Goal: Task Accomplishment & Management: Use online tool/utility

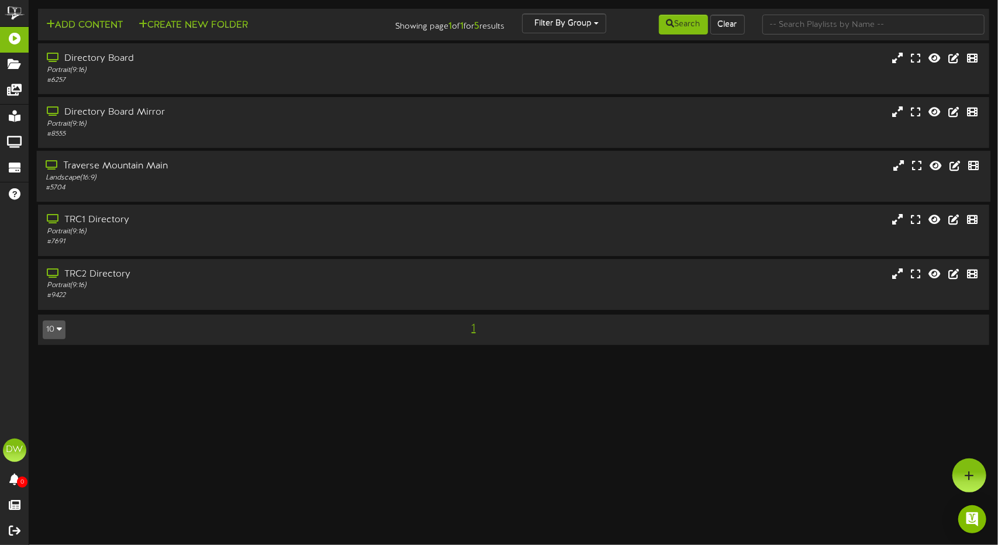
click at [209, 179] on div "Landscape ( 16:9 )" at bounding box center [236, 178] width 380 height 10
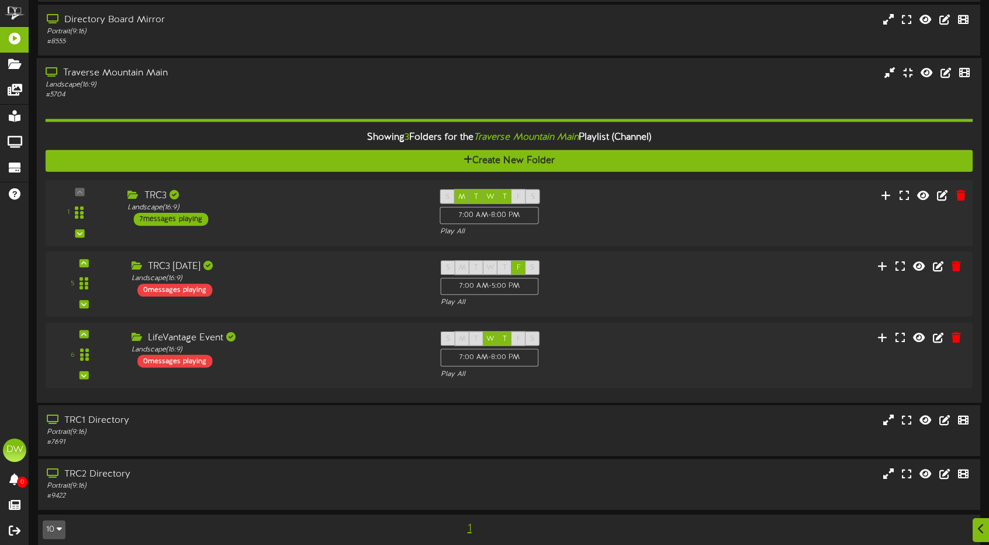
scroll to position [102, 0]
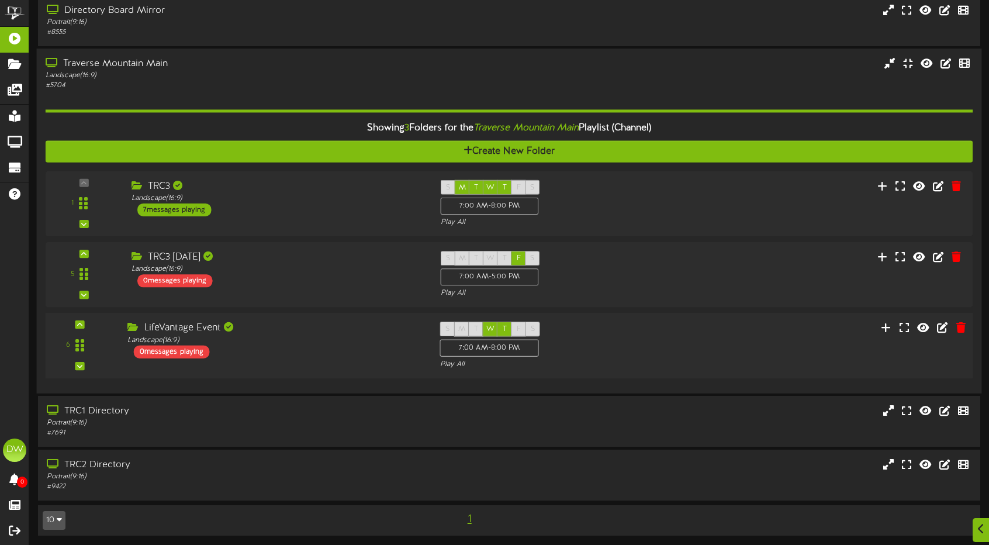
click at [281, 331] on div "LifeVantage Event" at bounding box center [274, 328] width 295 height 13
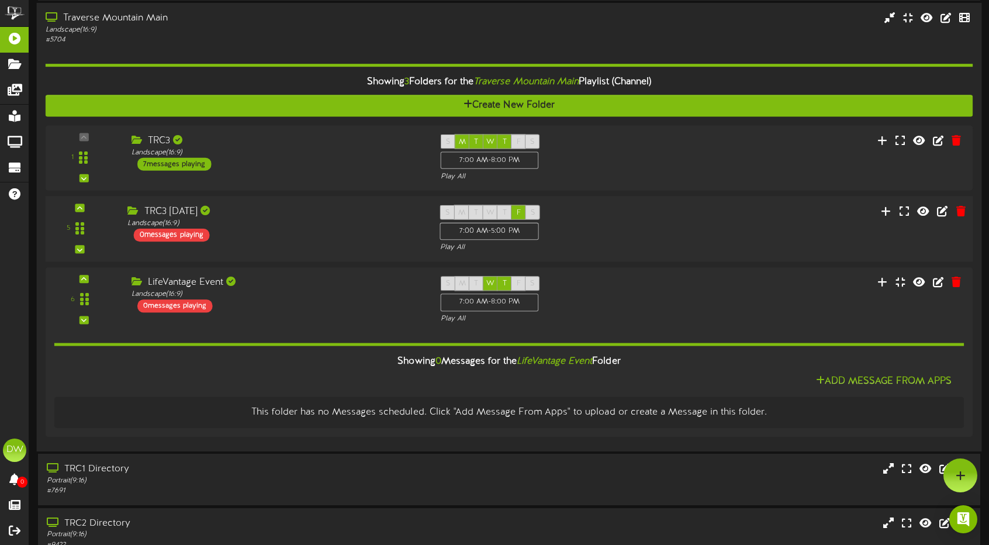
scroll to position [147, 0]
click at [959, 279] on icon at bounding box center [960, 281] width 11 height 13
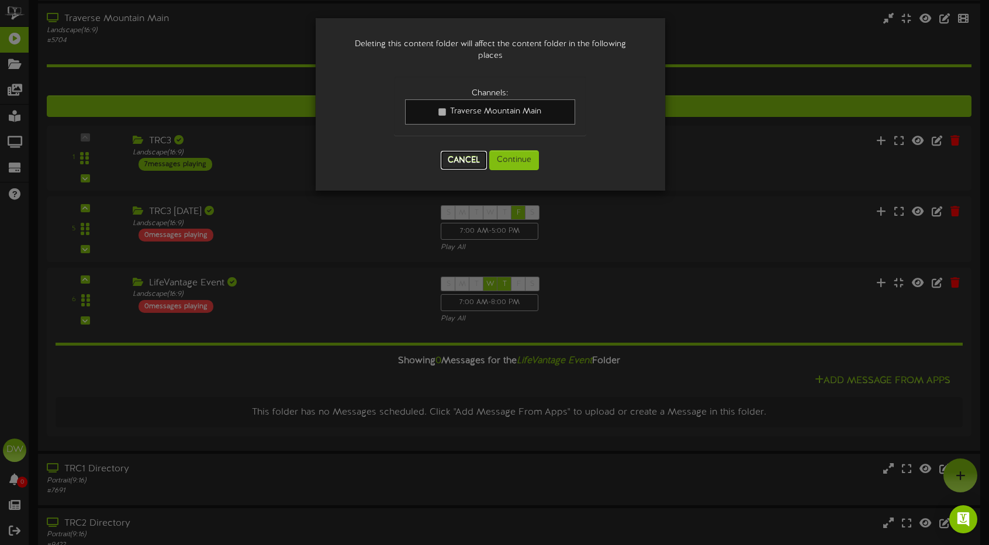
click at [467, 155] on button "Cancel" at bounding box center [464, 160] width 46 height 19
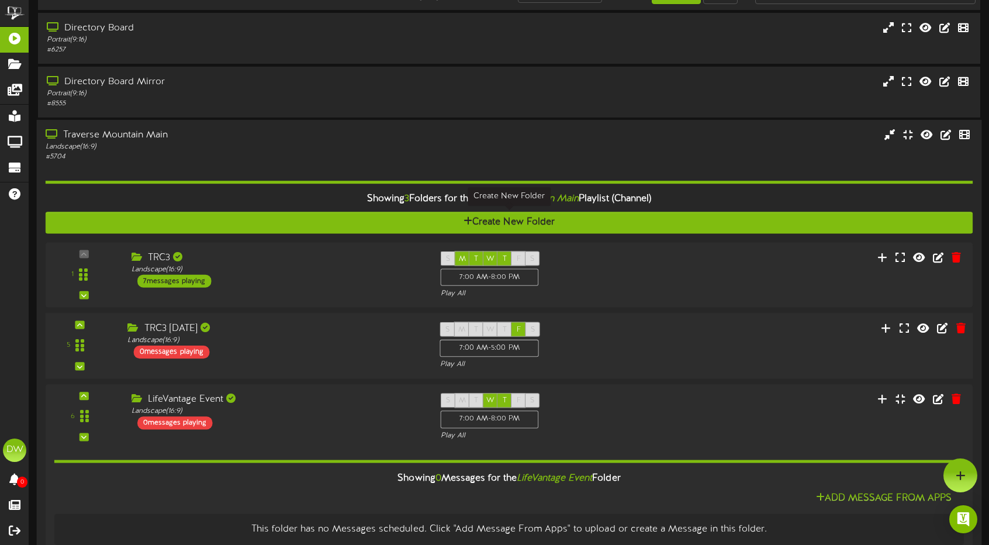
scroll to position [30, 0]
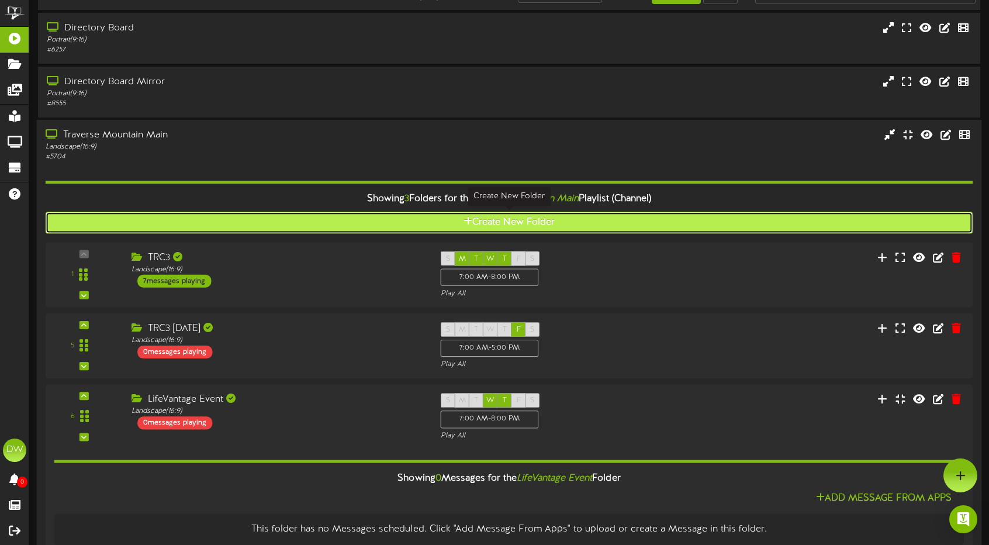
click at [552, 219] on button "Create New Folder" at bounding box center [510, 223] width 928 height 22
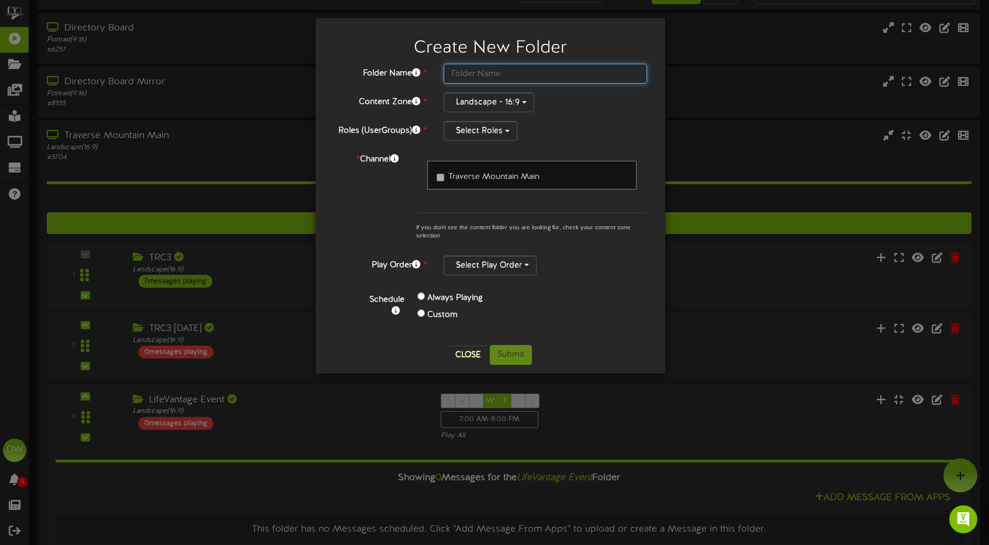
click at [490, 77] on input "text" at bounding box center [546, 74] width 204 height 20
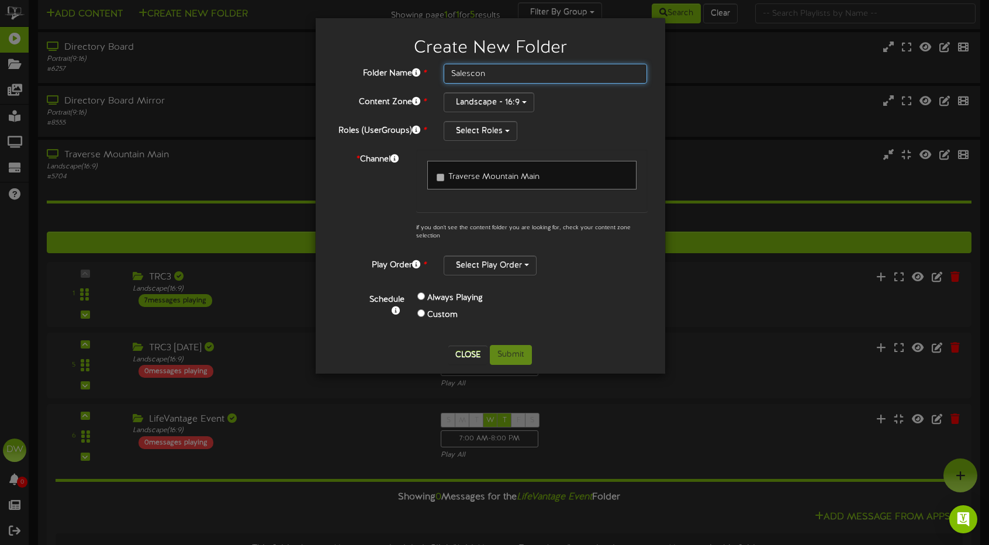
scroll to position [0, 0]
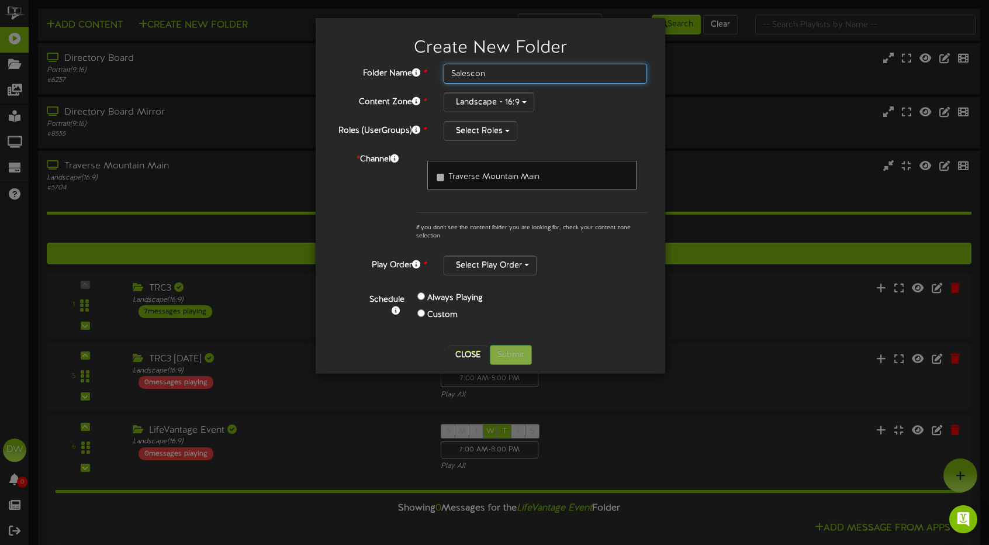
type input "Salescon"
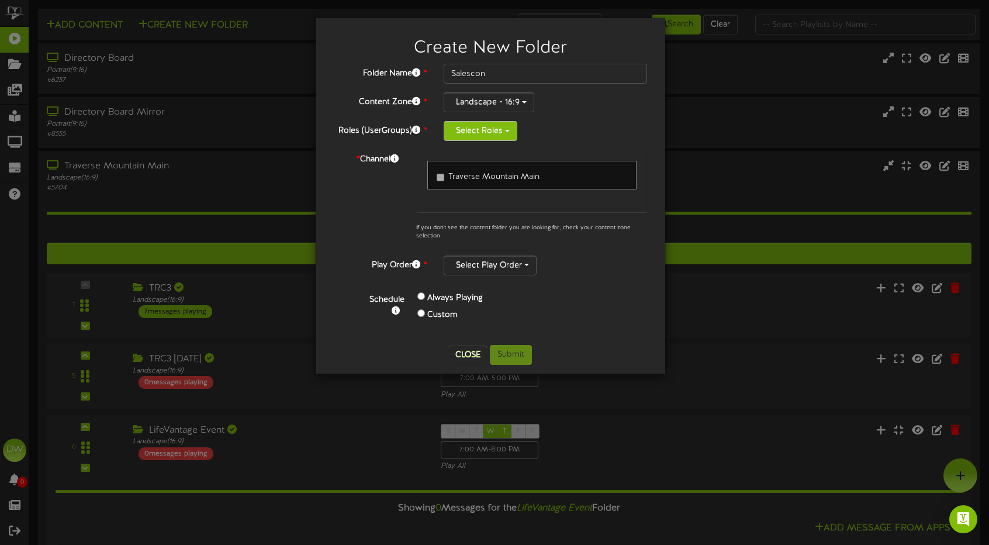
click at [513, 129] on button "Select Roles" at bounding box center [481, 131] width 74 height 20
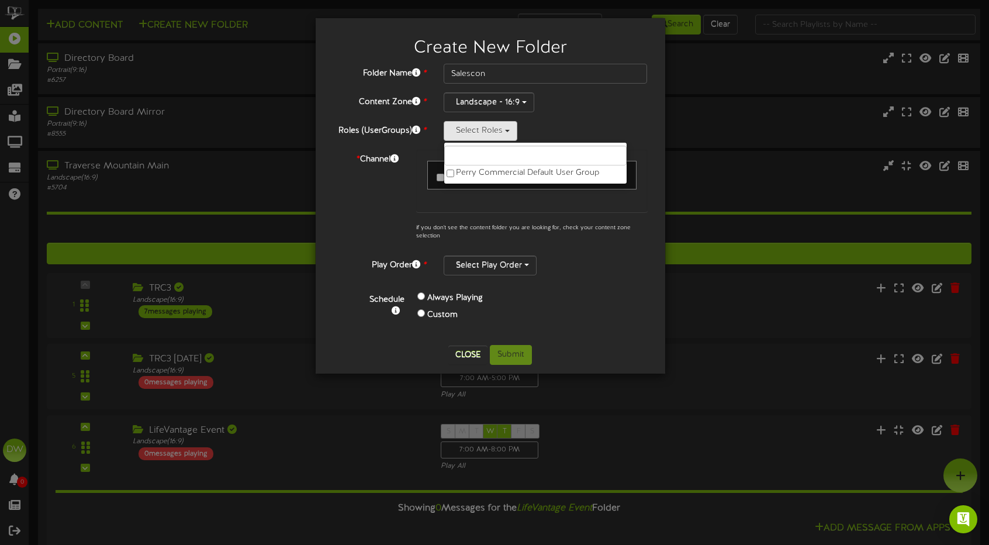
click at [545, 125] on div "Select Roles Perry Commercial Default User Group" at bounding box center [546, 131] width 204 height 20
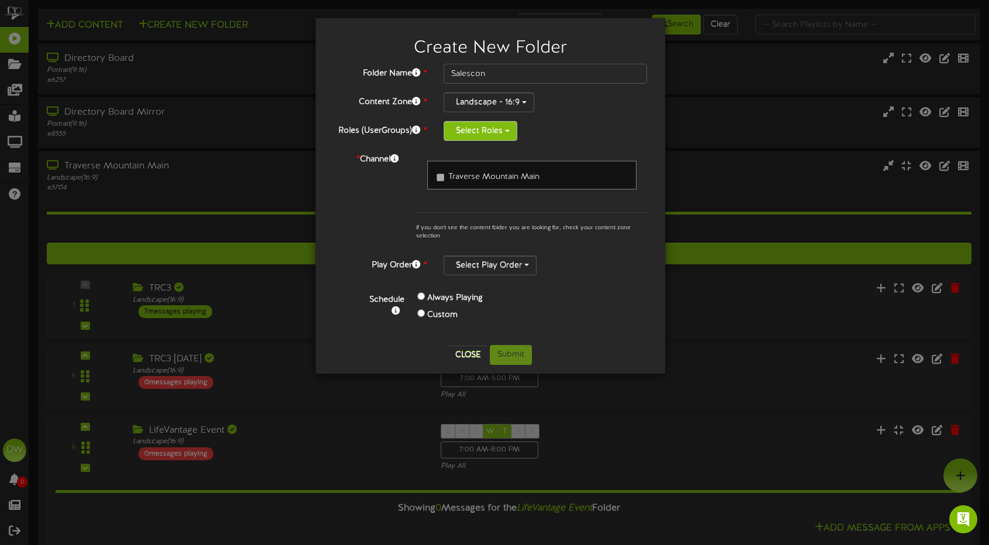
click at [512, 129] on button "Select Roles" at bounding box center [481, 131] width 74 height 20
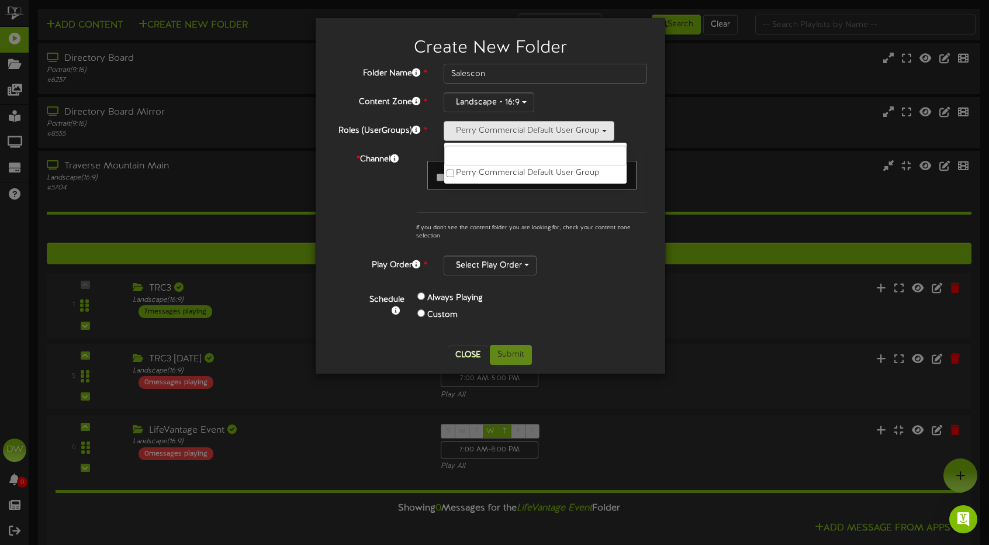
click at [559, 102] on div "Landscape - 16:9" at bounding box center [546, 102] width 204 height 20
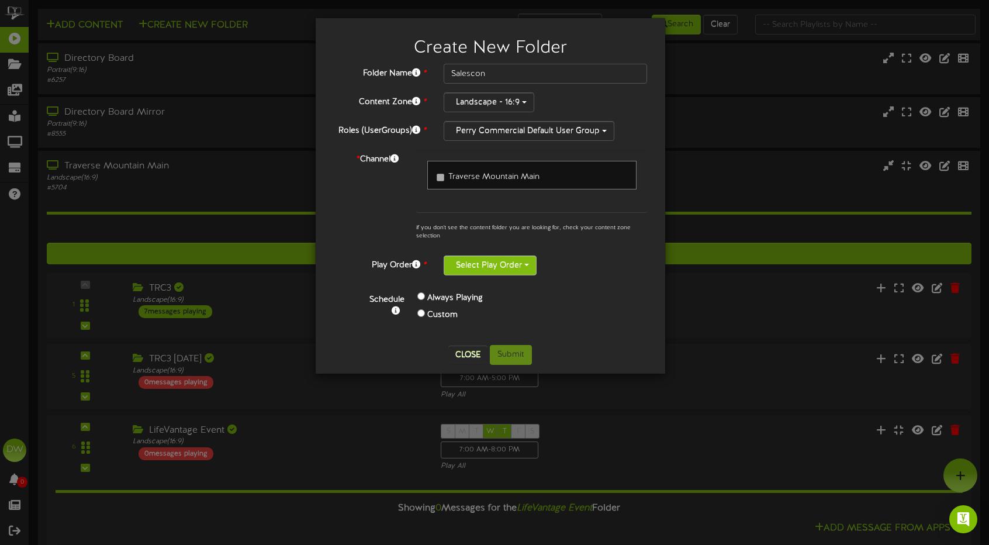
click at [522, 267] on button "Select Play Order" at bounding box center [490, 265] width 93 height 20
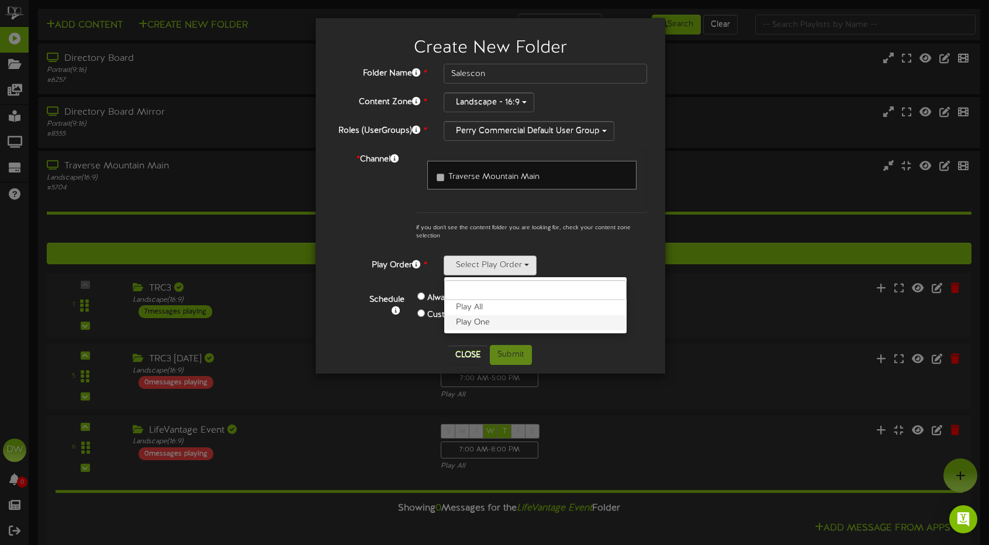
click at [507, 321] on label "Play One" at bounding box center [535, 322] width 182 height 15
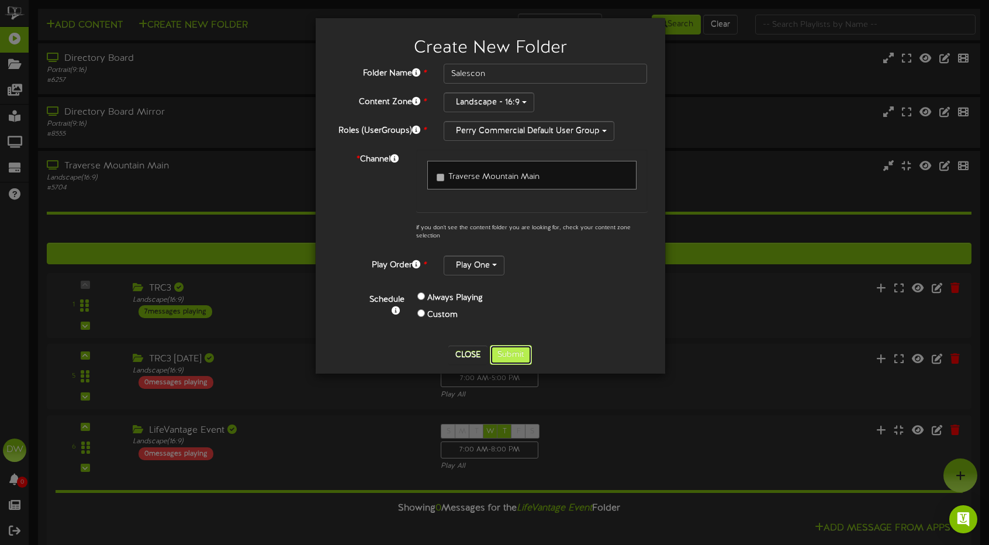
click at [528, 348] on button "Submit" at bounding box center [511, 355] width 42 height 20
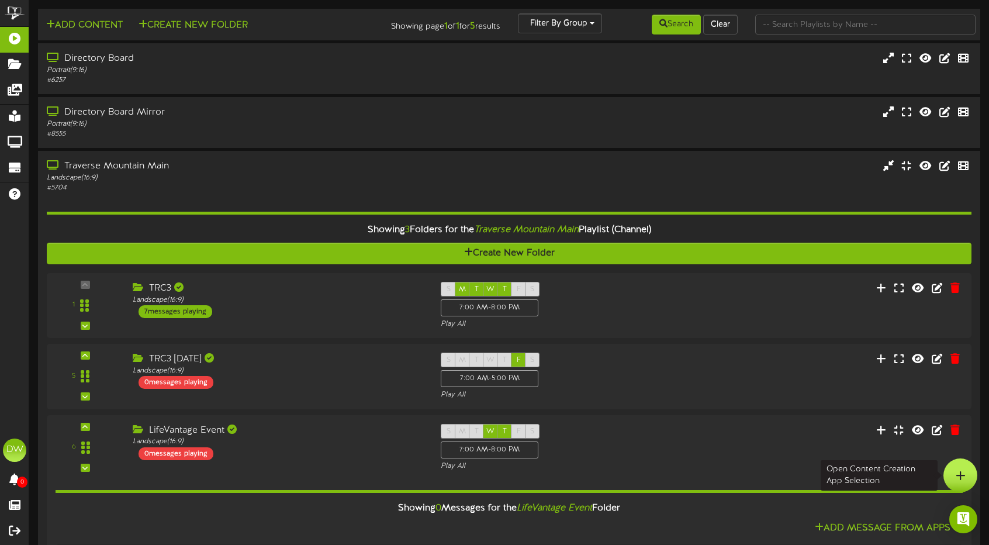
click at [956, 472] on icon at bounding box center [961, 475] width 10 height 11
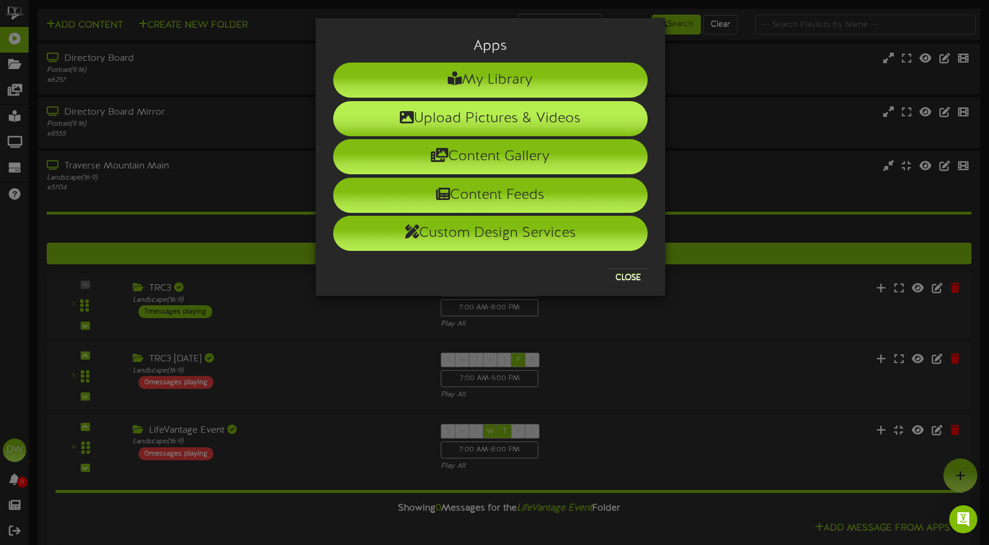
click at [516, 120] on li "Upload Pictures & Videos" at bounding box center [490, 118] width 314 height 35
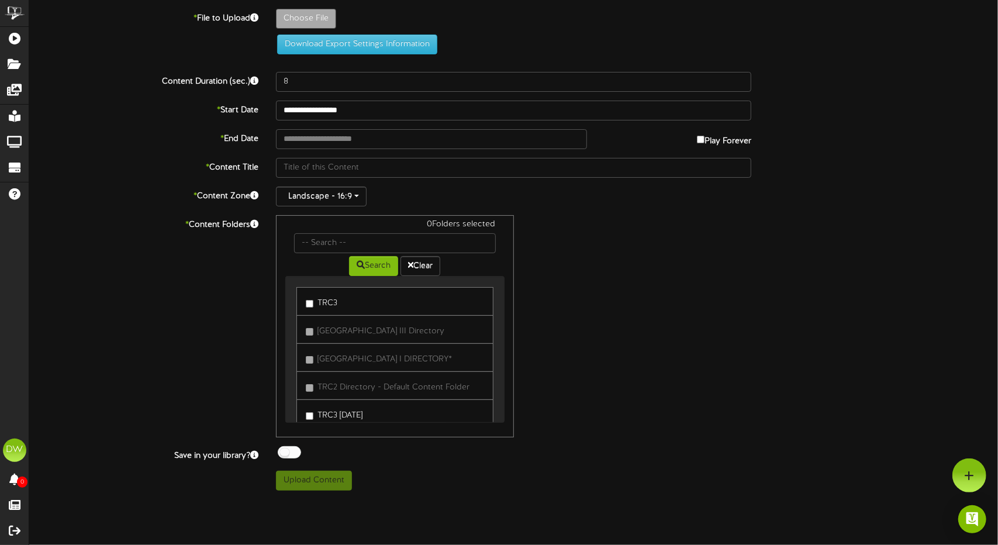
click at [313, 298] on label "TRC3" at bounding box center [322, 301] width 32 height 16
click at [324, 298] on label "TRC3" at bounding box center [322, 301] width 32 height 16
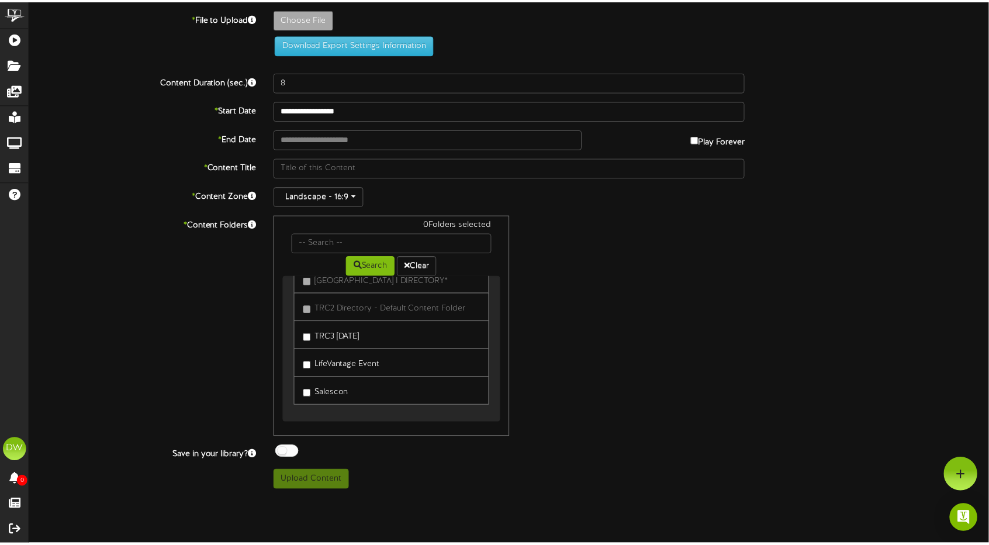
scroll to position [82, 0]
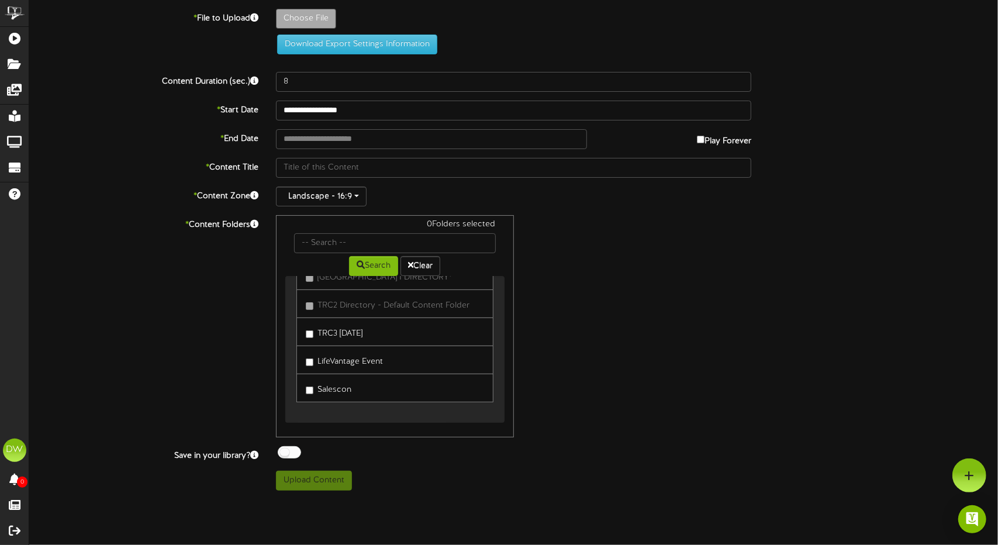
click at [331, 384] on label "Salescon" at bounding box center [329, 388] width 46 height 16
type input "**********"
type input "Salescon2025"
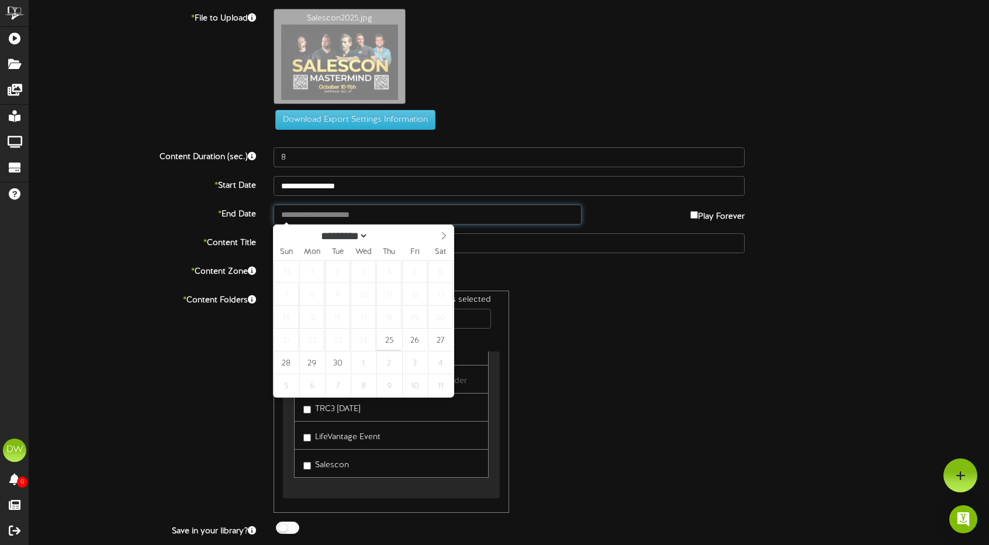
click at [365, 211] on input "text" at bounding box center [428, 215] width 308 height 20
type input "**********"
select select "*"
click at [443, 231] on span at bounding box center [444, 235] width 20 height 20
type input "**********"
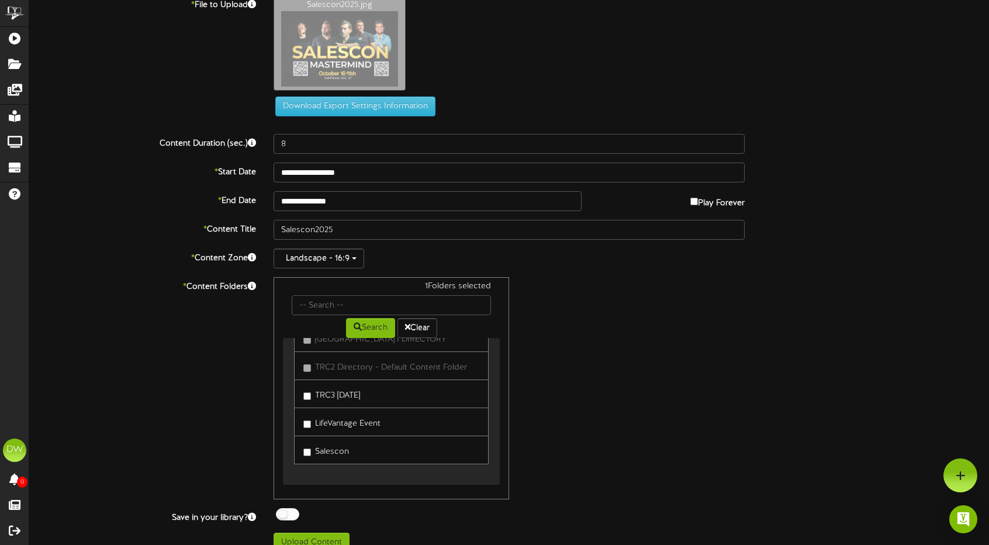
scroll to position [0, 0]
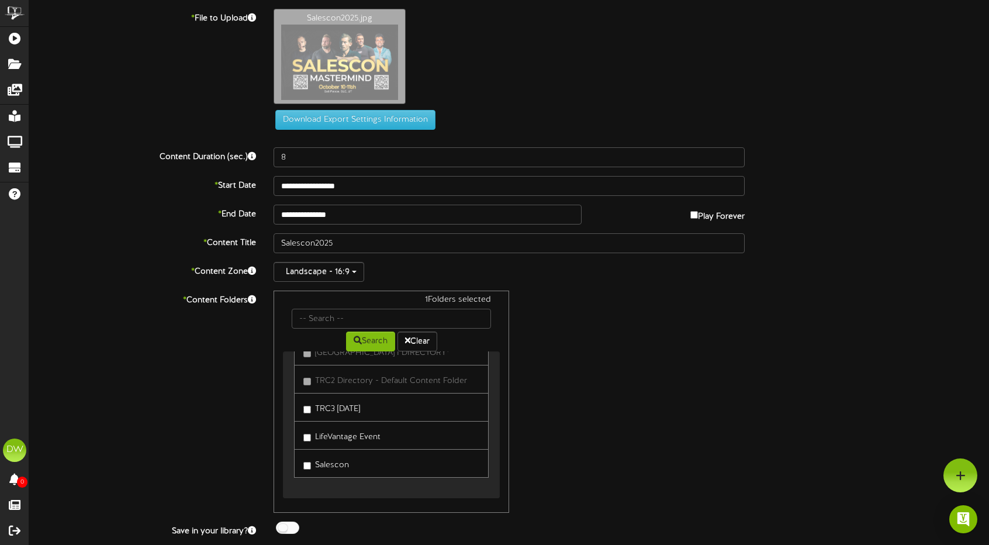
drag, startPoint x: 627, startPoint y: 306, endPoint x: 607, endPoint y: 385, distance: 80.7
click at [604, 386] on div "1 Folders selected Search Clear TRC3 Traverse Ridge Center III Directory" at bounding box center [509, 402] width 489 height 222
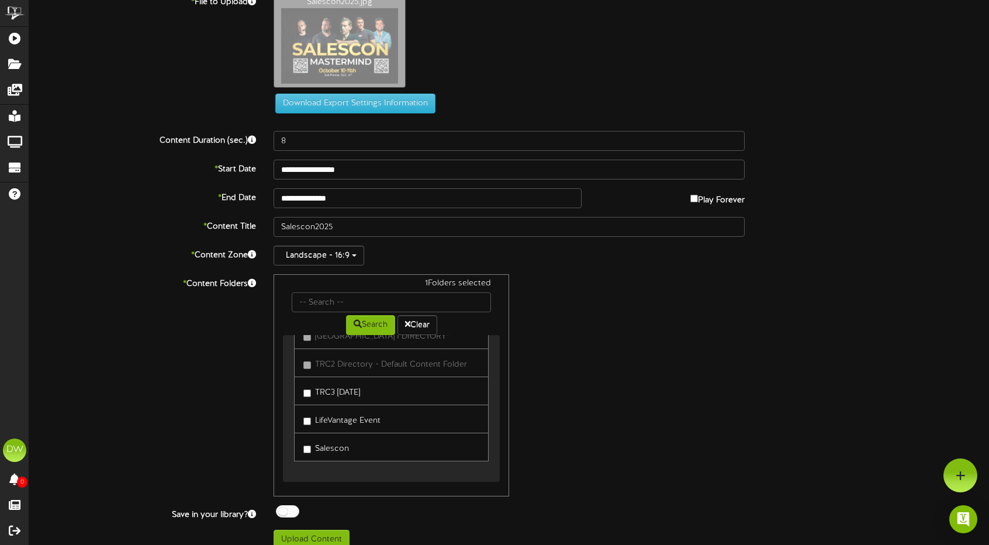
scroll to position [27, 0]
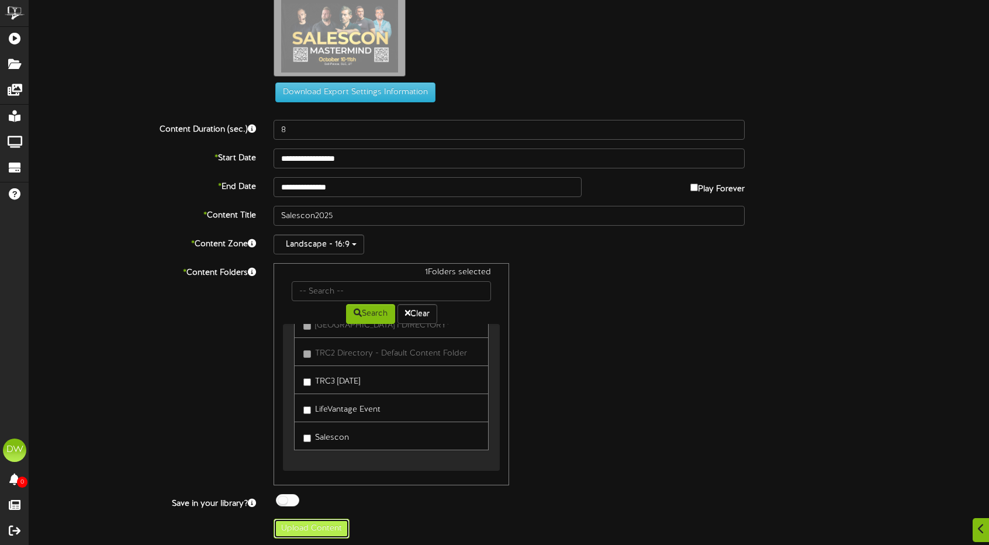
click at [329, 526] on button "Upload Content" at bounding box center [312, 529] width 76 height 20
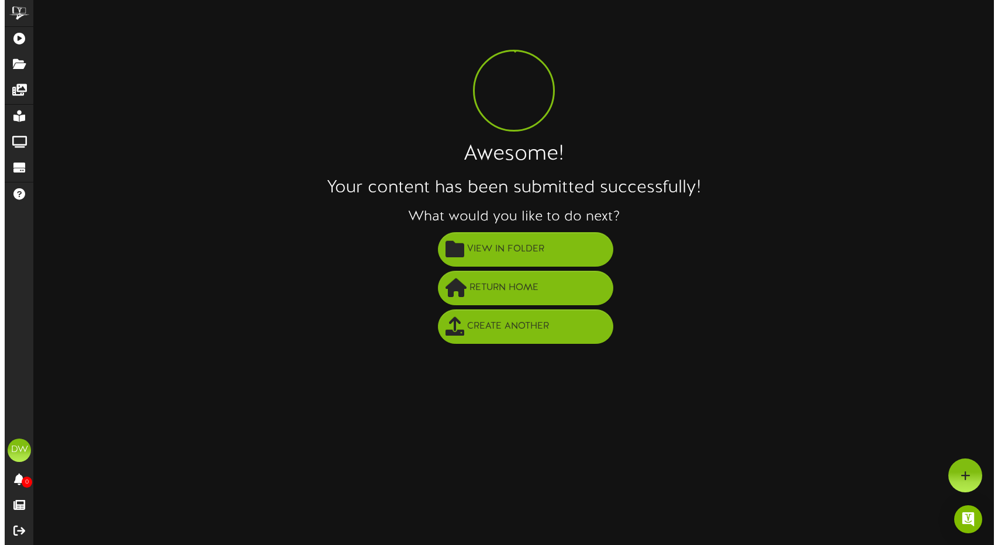
scroll to position [0, 0]
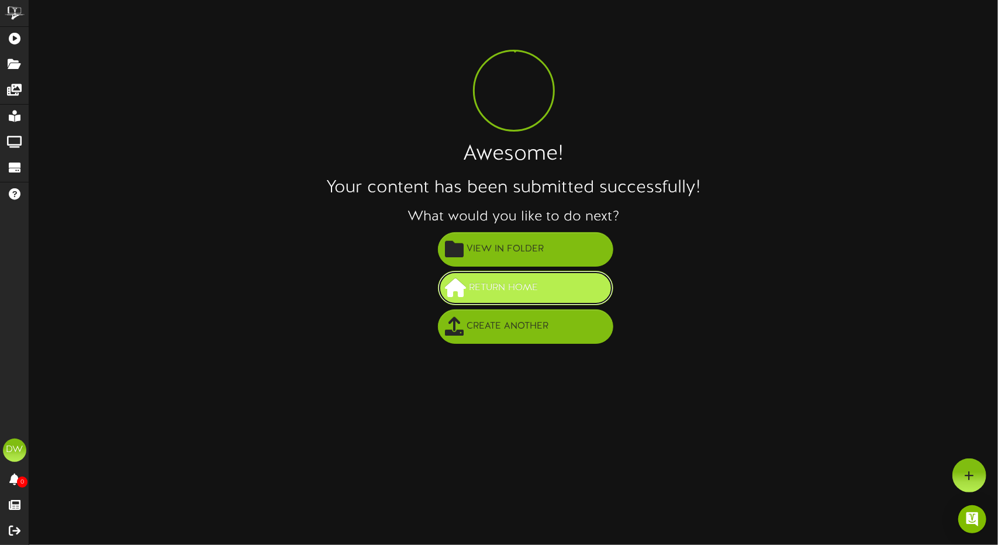
click at [505, 284] on span "Return Home" at bounding box center [503, 287] width 75 height 19
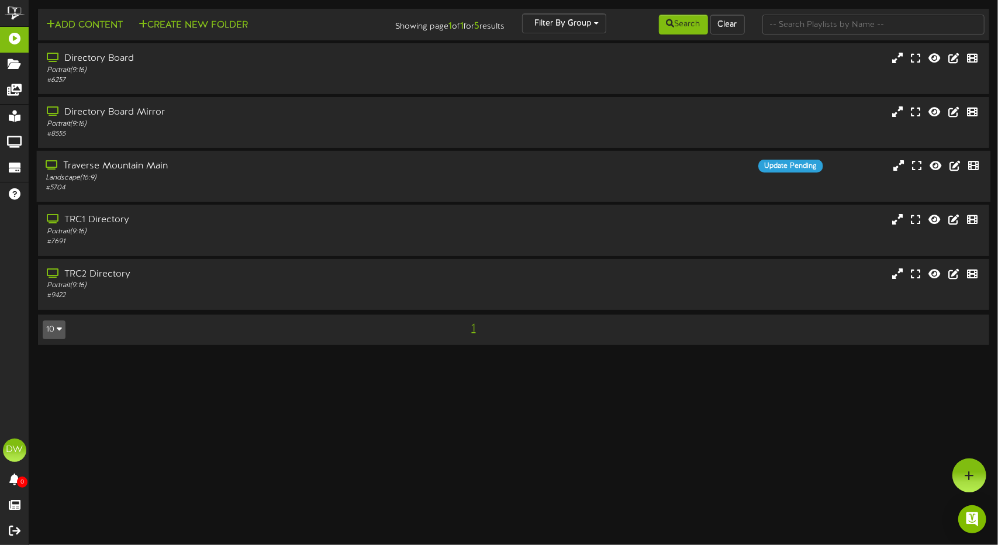
click at [176, 185] on div "# 5704" at bounding box center [236, 188] width 380 height 10
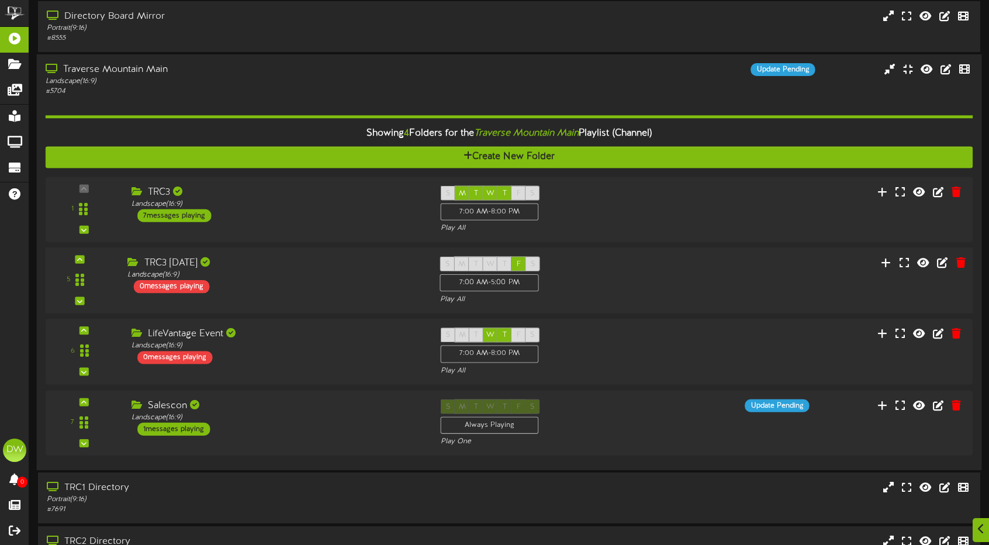
scroll to position [117, 0]
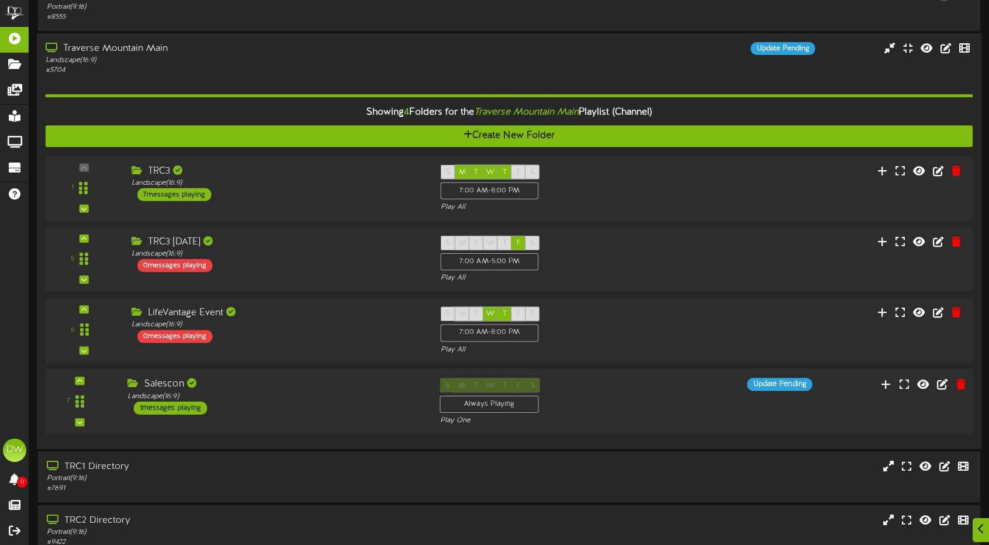
click at [611, 393] on div "S M T W T F S Always Playing Play One" at bounding box center [548, 402] width 234 height 48
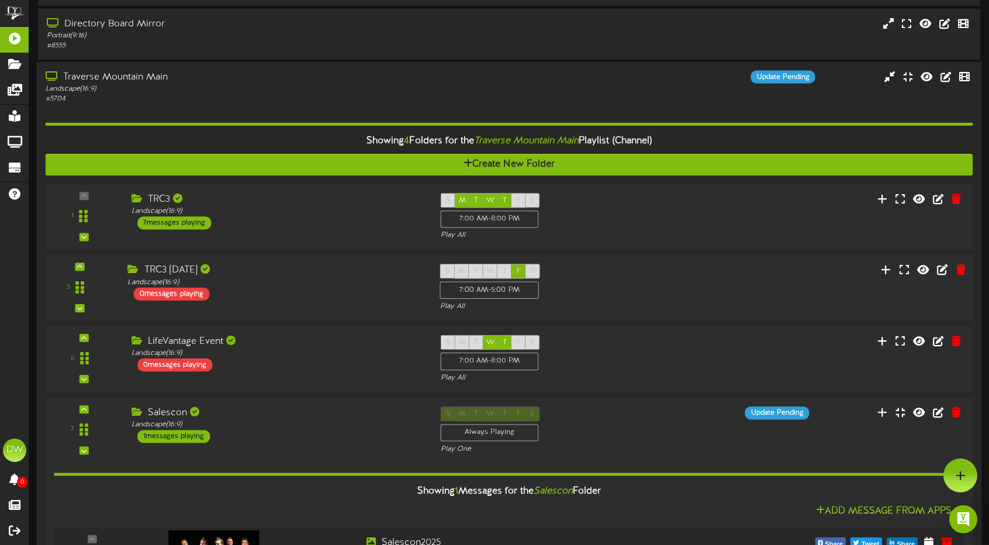
scroll to position [58, 0]
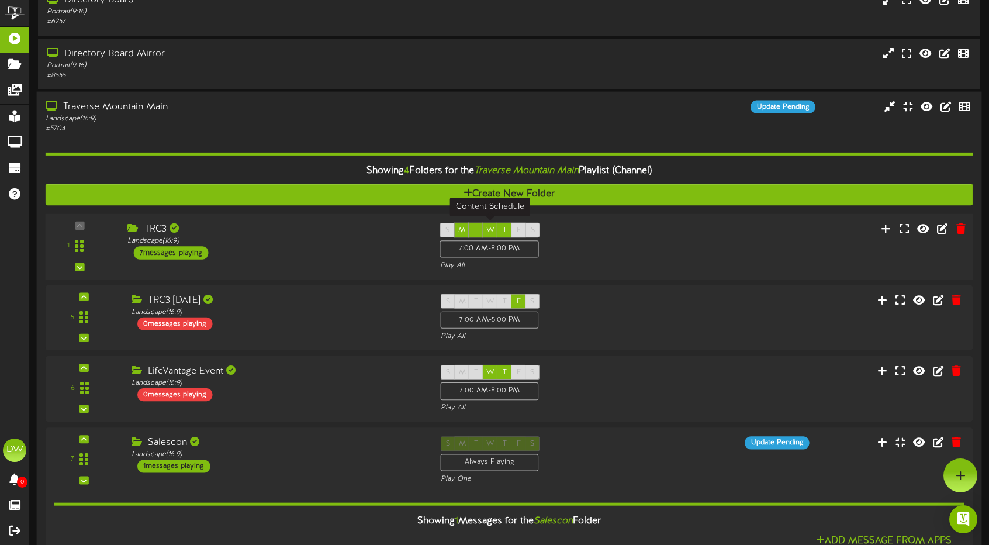
click at [462, 226] on span "M" at bounding box center [461, 230] width 7 height 8
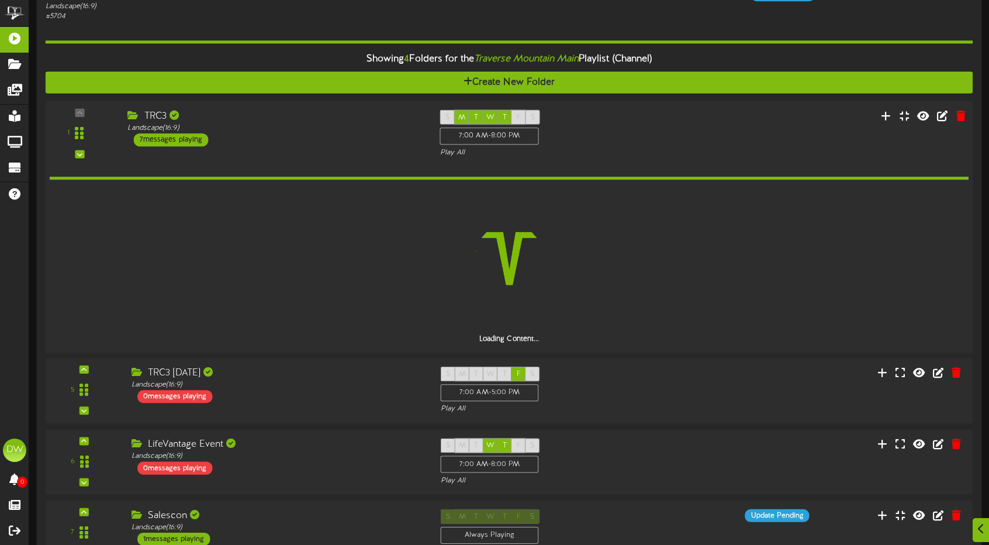
scroll to position [175, 0]
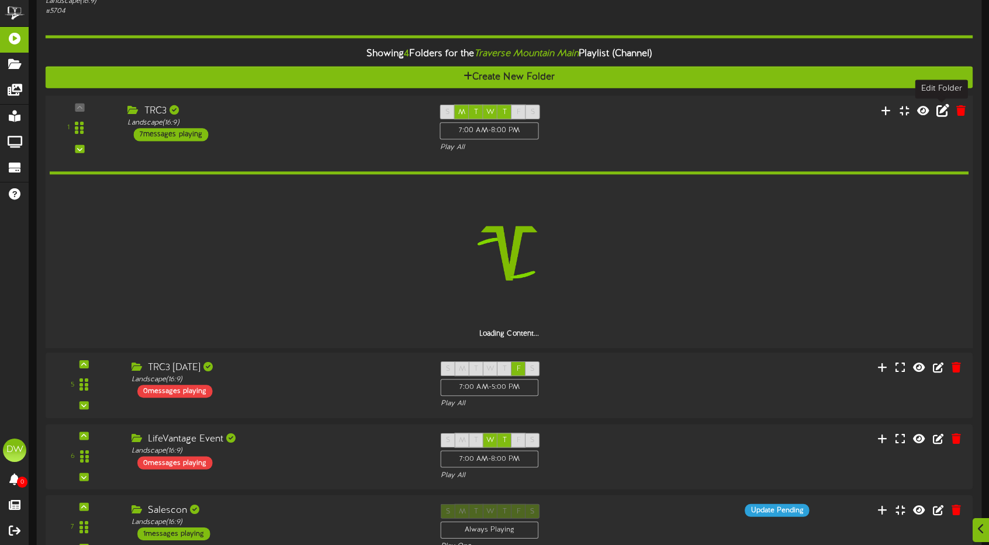
click at [941, 115] on icon at bounding box center [942, 109] width 13 height 13
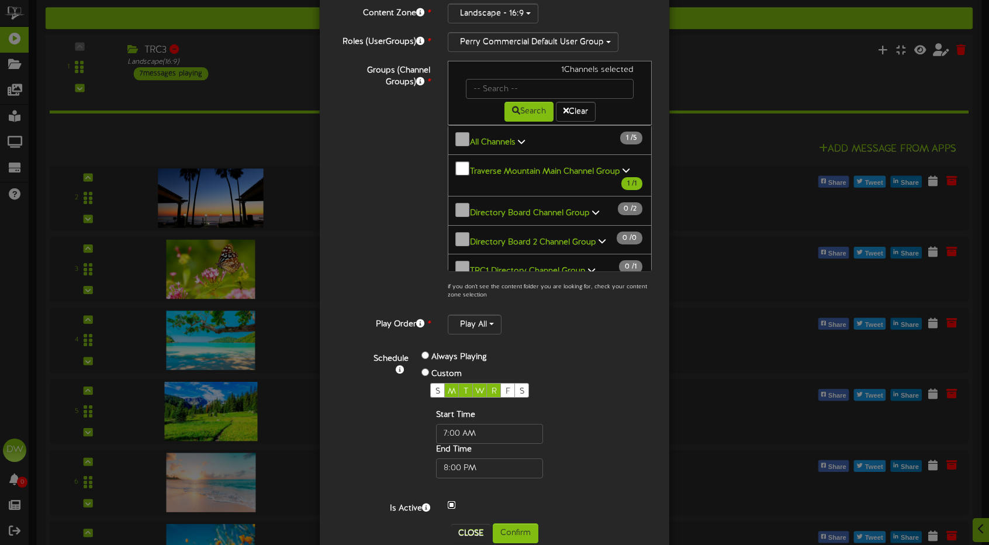
scroll to position [101, 0]
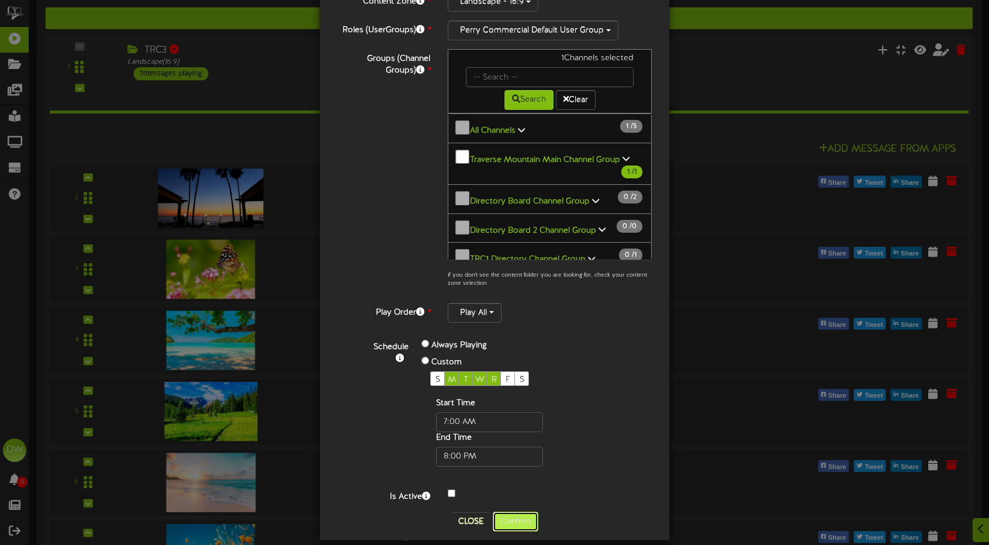
click at [508, 511] on button "Confirm" at bounding box center [516, 521] width 46 height 20
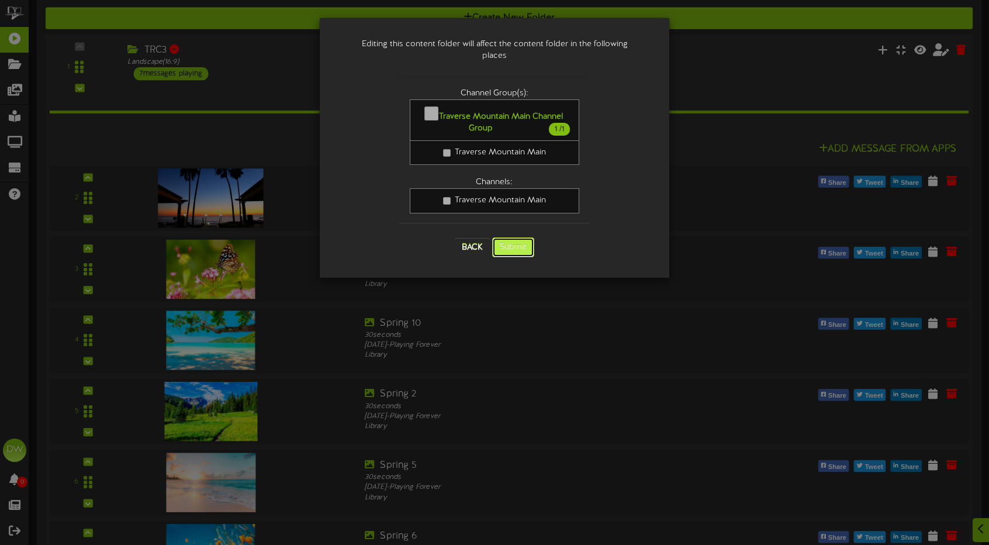
click at [510, 237] on button "Submit" at bounding box center [513, 247] width 42 height 20
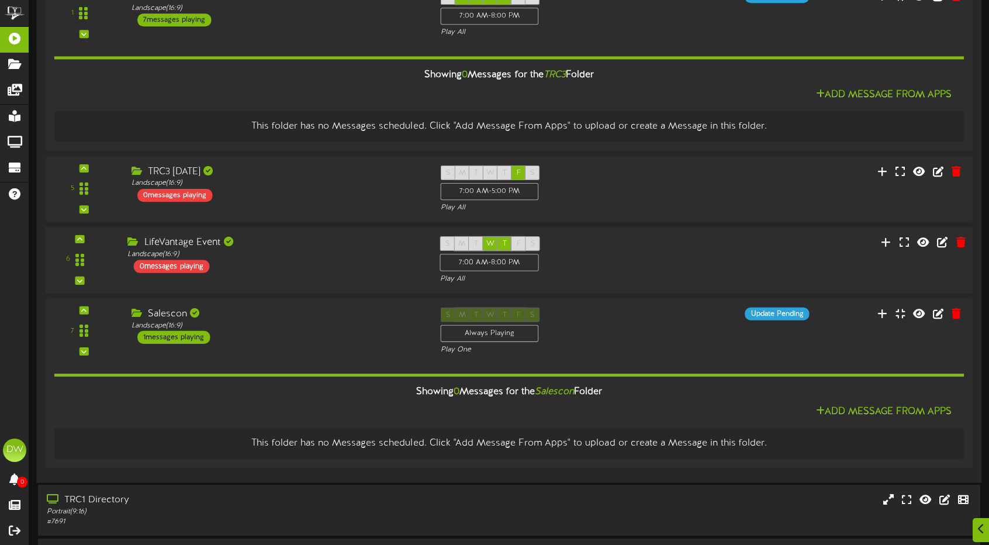
scroll to position [292, 0]
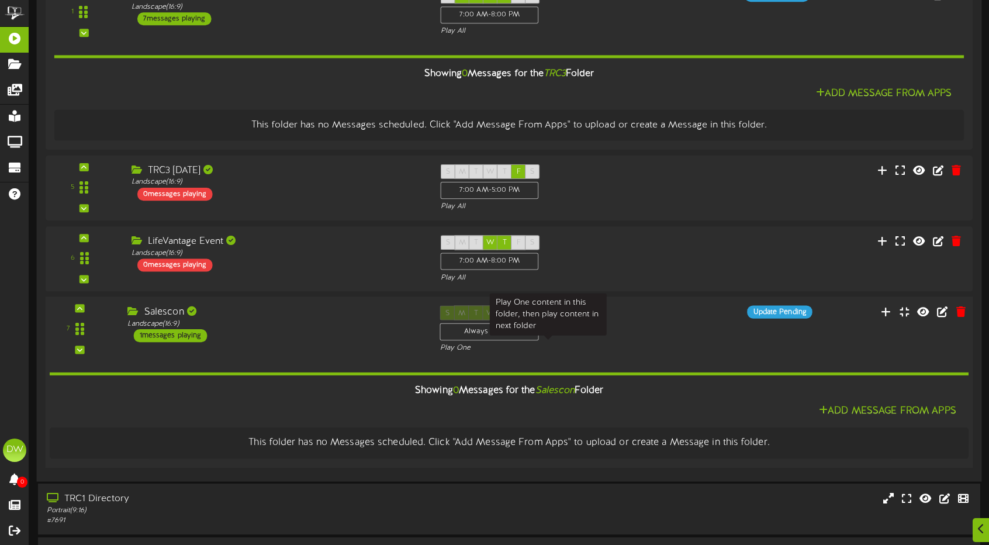
click at [465, 344] on div "Play One" at bounding box center [548, 349] width 216 height 10
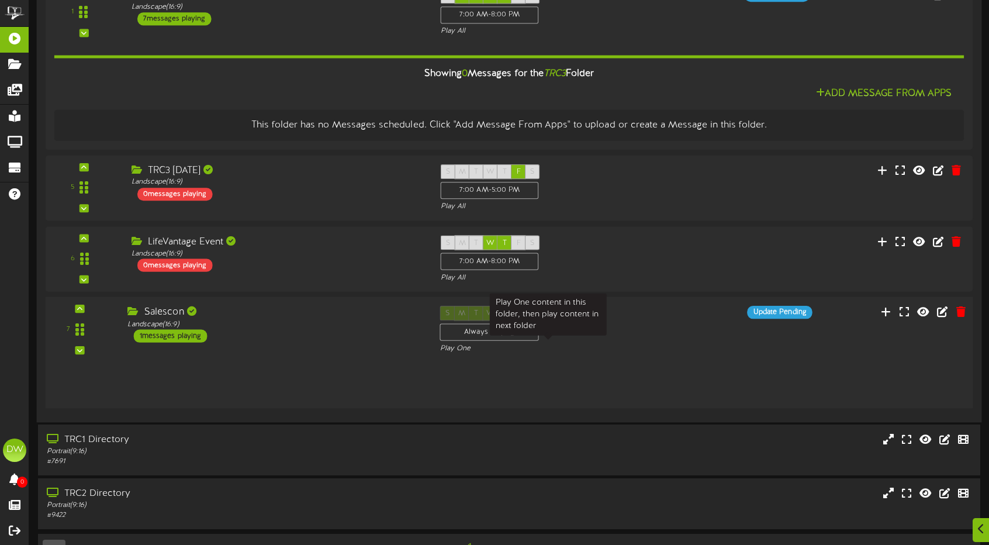
scroll to position [276, 0]
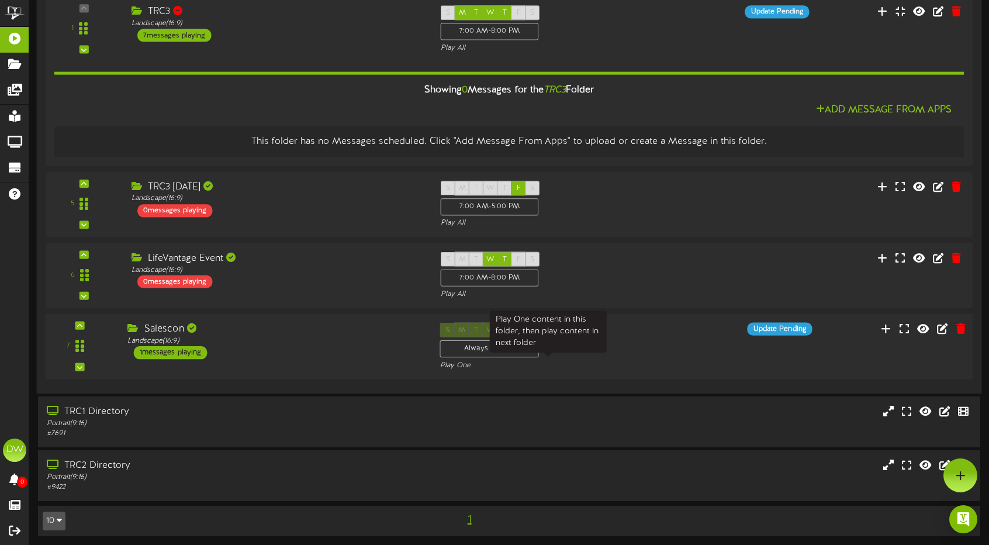
click at [461, 361] on div "Play One" at bounding box center [548, 366] width 216 height 10
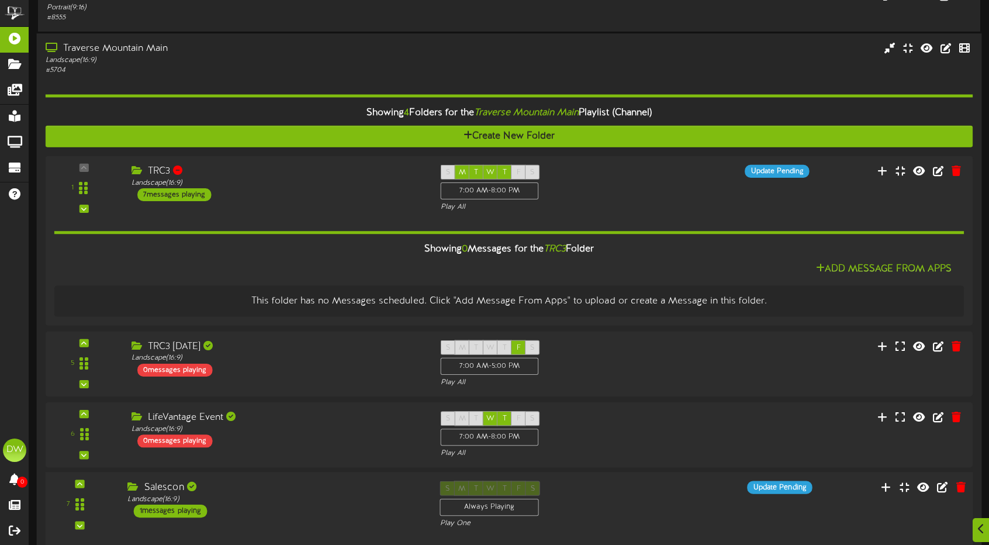
scroll to position [350, 0]
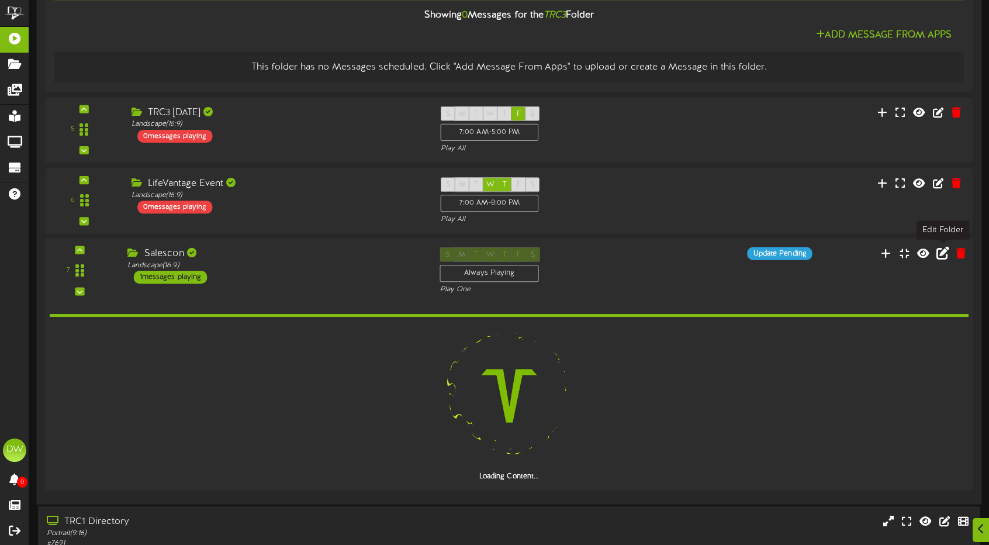
click at [939, 253] on icon at bounding box center [942, 253] width 13 height 13
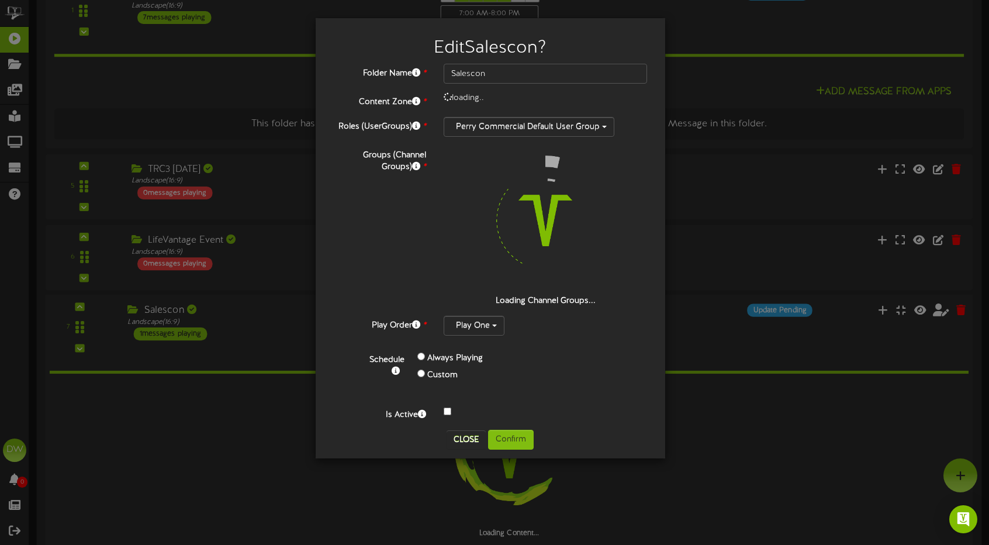
scroll to position [292, 0]
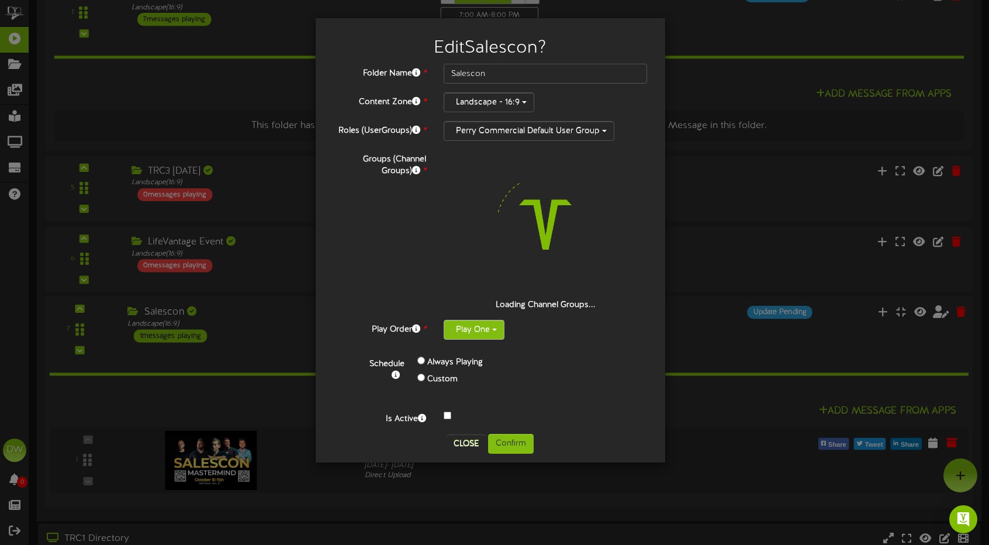
click at [497, 329] on span "button" at bounding box center [494, 330] width 5 height 2
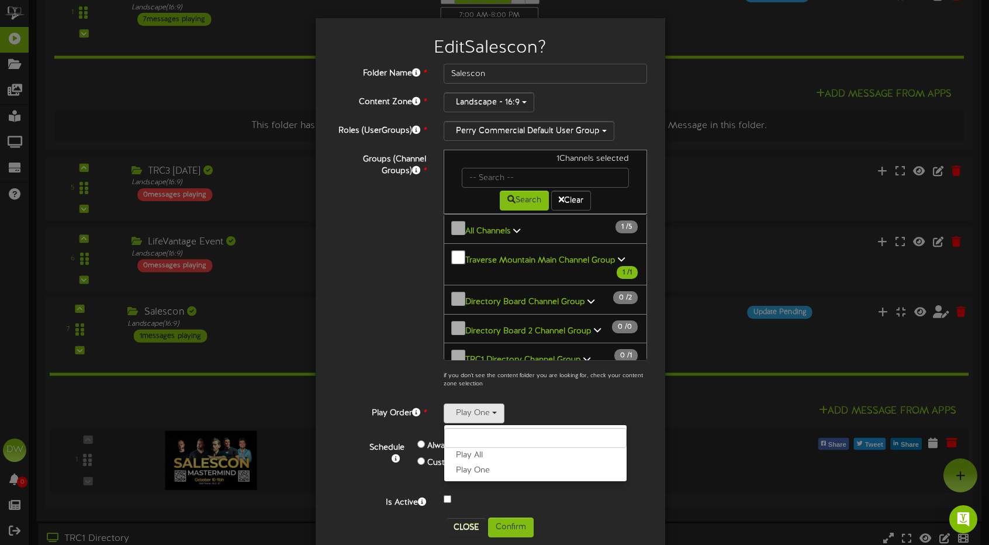
click at [609, 417] on div "Folder Name * Salescon Content Zone * Landscape - 16:9 Roles (UserGroups) * Per…" at bounding box center [490, 286] width 314 height 445
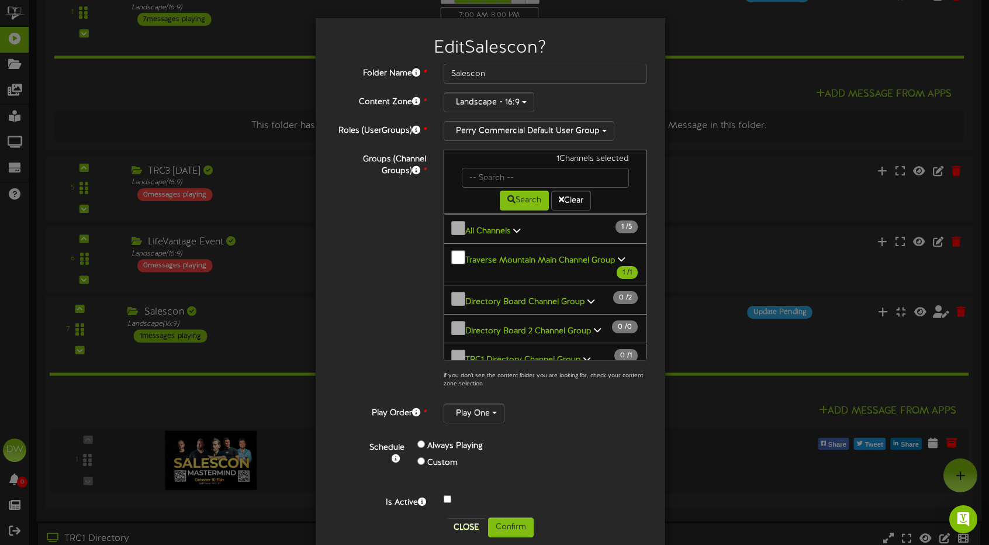
click at [381, 320] on div "Groups (Channel Groups) * 1 Channels selected Search Clear All Channels 1 5" at bounding box center [490, 272] width 332 height 245
click at [461, 518] on button "Close" at bounding box center [466, 527] width 39 height 19
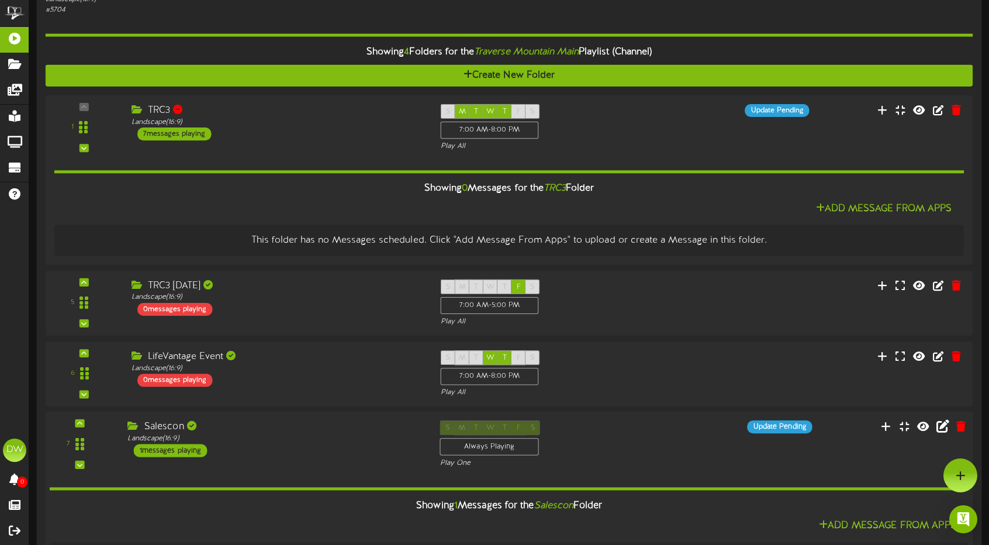
scroll to position [175, 0]
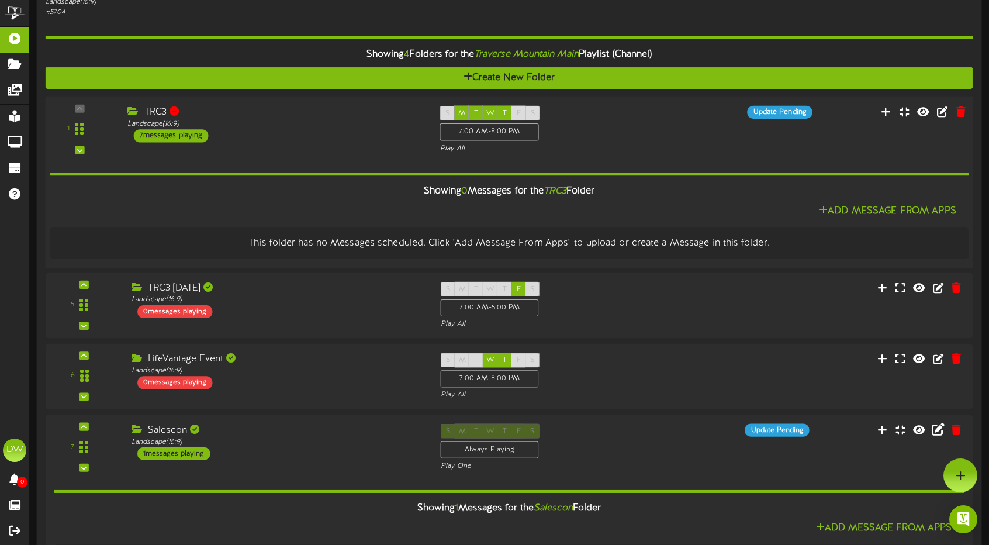
click at [618, 134] on div "S M T W T F S 7:00 AM - 8:00 PM Play All" at bounding box center [548, 130] width 234 height 48
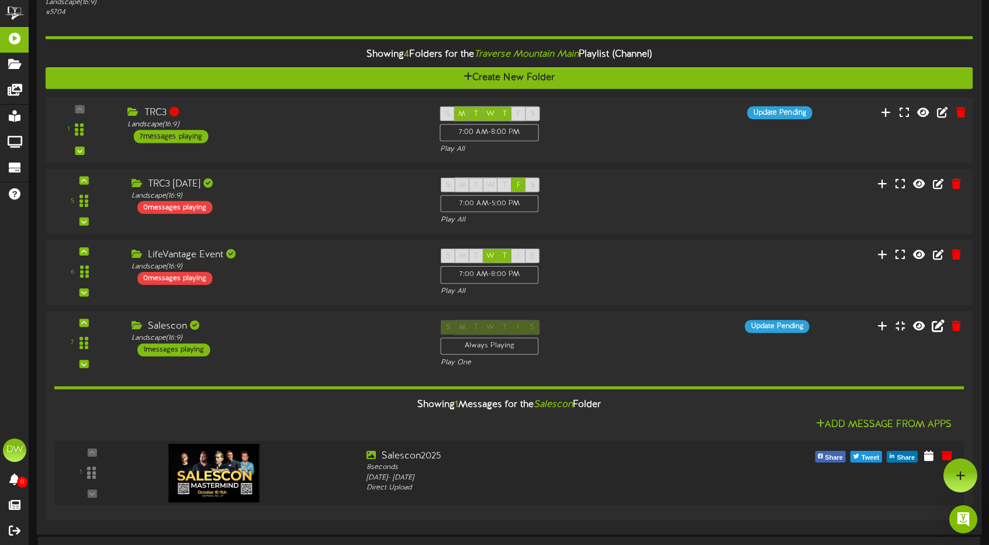
click at [618, 134] on div "S M T W T F S 7:00 AM - 8:00 PM Play All" at bounding box center [548, 130] width 234 height 48
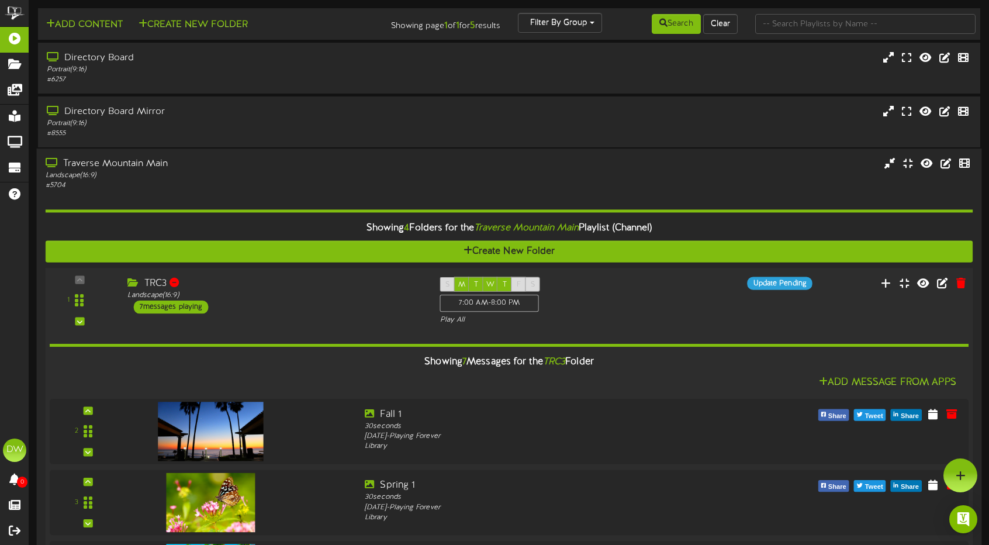
scroll to position [0, 0]
